Goal: Contribute content: Contribute content

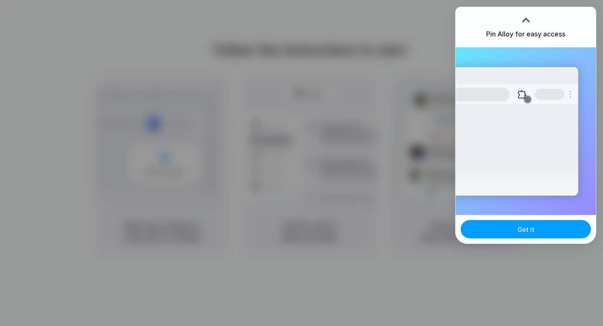
click at [528, 233] on button "Got it" at bounding box center [526, 229] width 130 height 18
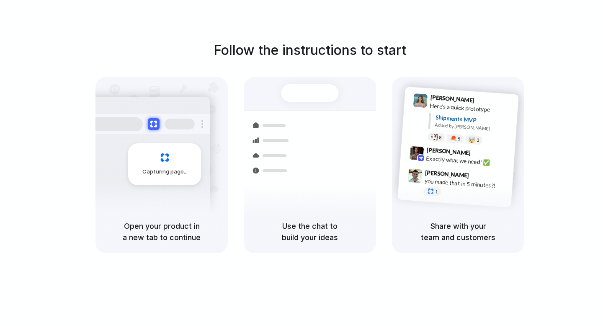
click at [409, 137] on div "Lily Parker 9:41 AM Here's a quick prototype Shipments MVP Added by Alloy 8 5 🤯…" at bounding box center [460, 120] width 117 height 61
click at [289, 78] on div "Shipments Container from Shanghai 40ft • ETA Dec 28 • In transit Express delive…" at bounding box center [310, 143] width 132 height 133
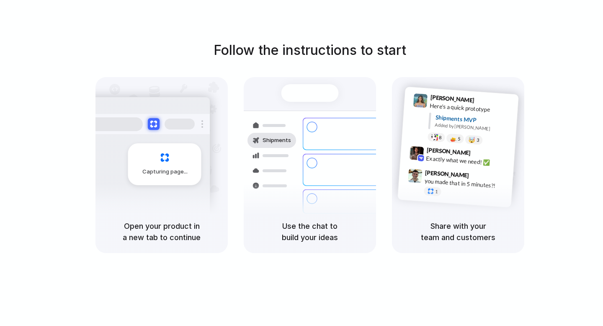
click at [162, 183] on div "Capturing page" at bounding box center [164, 164] width 73 height 42
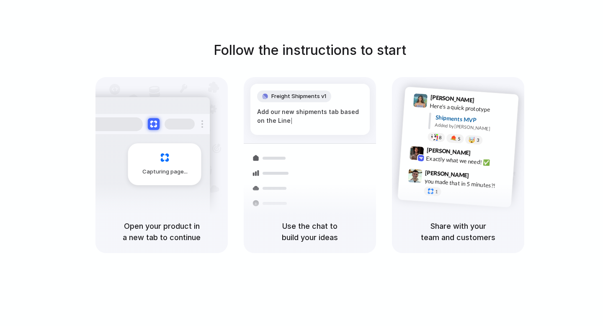
click at [403, 26] on div "Follow the instructions to start Capturing page Open your product in a new tab …" at bounding box center [310, 171] width 620 height 343
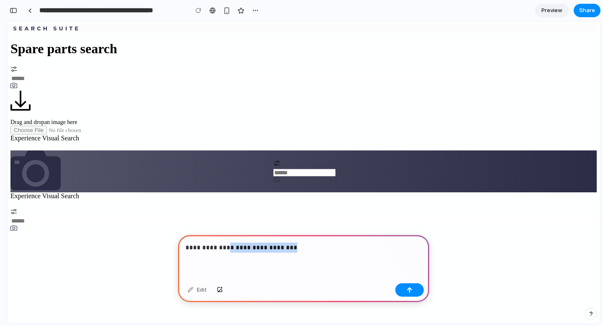
drag, startPoint x: 296, startPoint y: 242, endPoint x: 226, endPoint y: 242, distance: 70.0
click at [226, 243] on p "**********" at bounding box center [302, 248] width 233 height 10
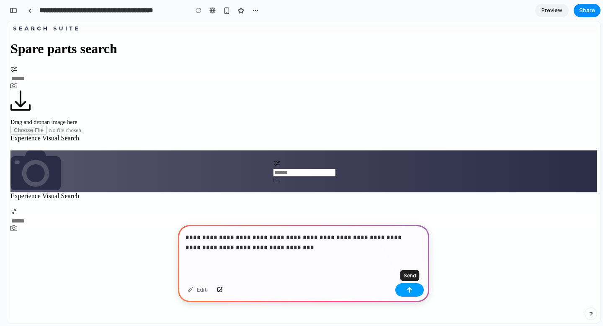
click at [400, 287] on button "button" at bounding box center [409, 289] width 28 height 13
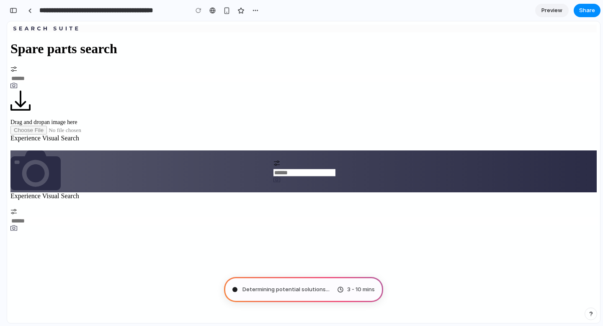
type input "**********"
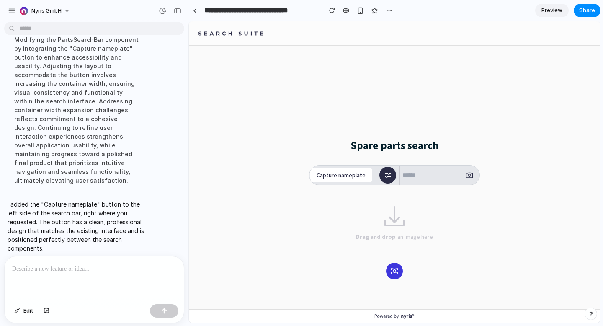
click at [56, 266] on p at bounding box center [94, 269] width 164 height 10
click at [334, 174] on button "Capture nameplate" at bounding box center [341, 175] width 63 height 15
click at [244, 215] on div "Spare parts search Capture nameplate Drag and drop an image here Experience Vis…" at bounding box center [394, 229] width 411 height 128
click at [72, 266] on p at bounding box center [94, 269] width 164 height 10
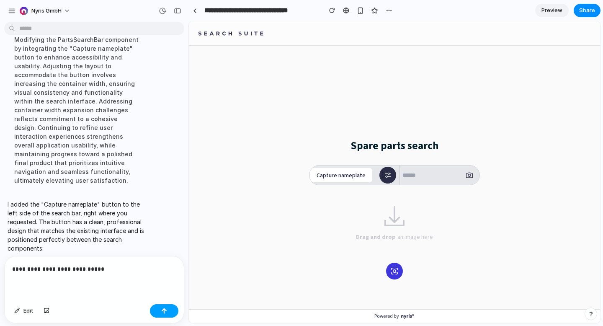
click at [160, 308] on button "button" at bounding box center [164, 310] width 28 height 13
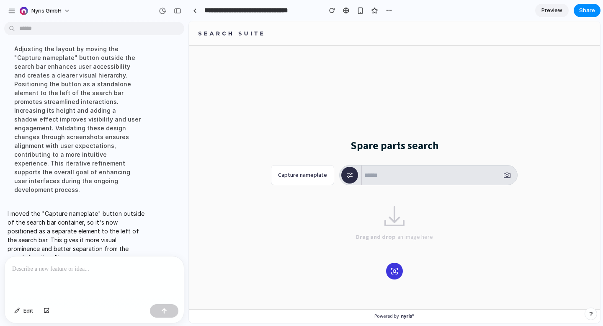
click at [104, 264] on p at bounding box center [92, 269] width 161 height 10
drag, startPoint x: 103, startPoint y: 268, endPoint x: 0, endPoint y: 266, distance: 103.1
click at [0, 266] on div "**********" at bounding box center [91, 289] width 183 height 67
